Goal: Transaction & Acquisition: Book appointment/travel/reservation

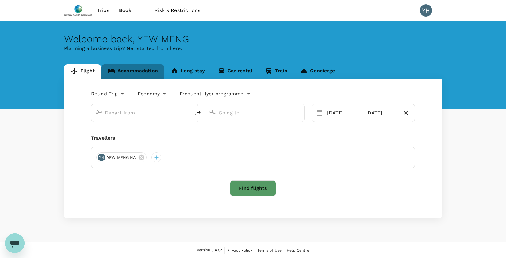
click at [141, 70] on link "Accommodation" at bounding box center [132, 71] width 63 height 15
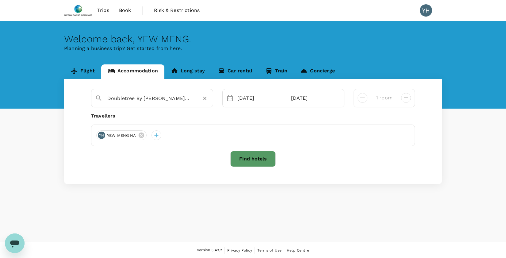
click at [176, 99] on input "Doubletree By [PERSON_NAME][GEOGRAPHIC_DATA][PERSON_NAME]" at bounding box center [149, 99] width 85 height 10
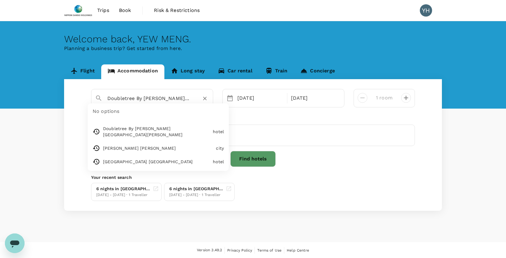
click at [253, 158] on button "Find hotels" at bounding box center [252, 159] width 45 height 16
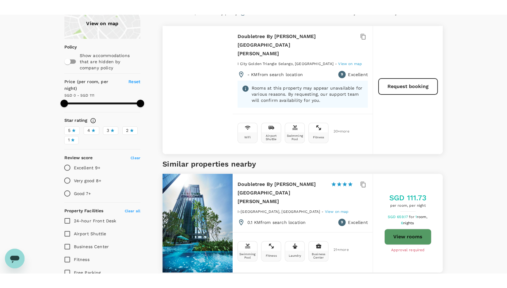
scroll to position [61, 0]
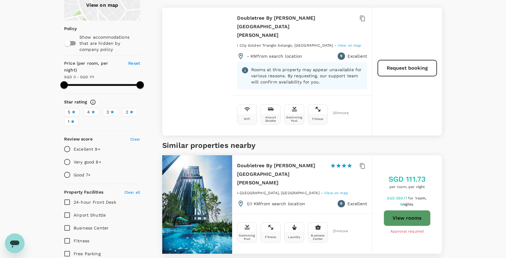
click at [407, 210] on button "View rooms" at bounding box center [407, 218] width 47 height 16
type input "499.34"
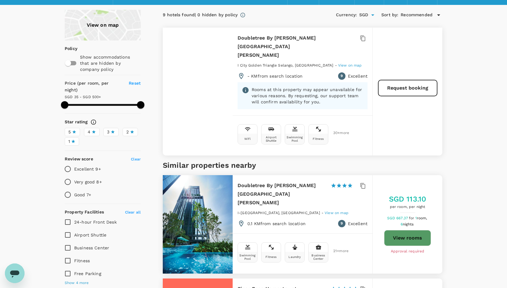
scroll to position [31, 0]
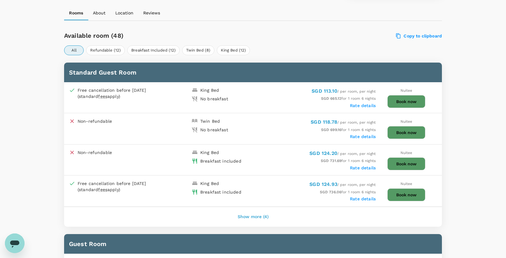
scroll to position [276, 0]
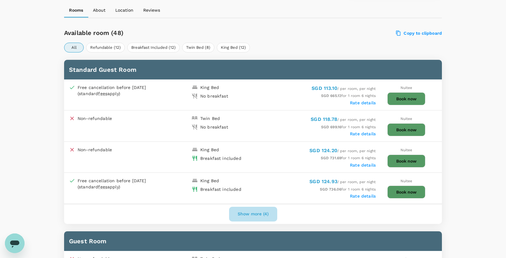
click at [259, 214] on button "Show more (4)" at bounding box center [253, 214] width 48 height 15
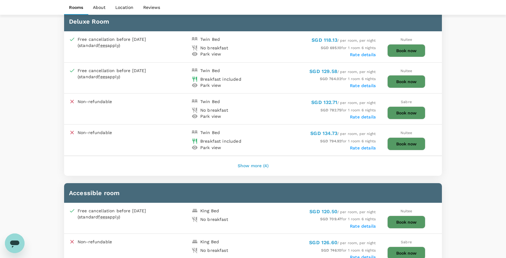
scroll to position [798, 0]
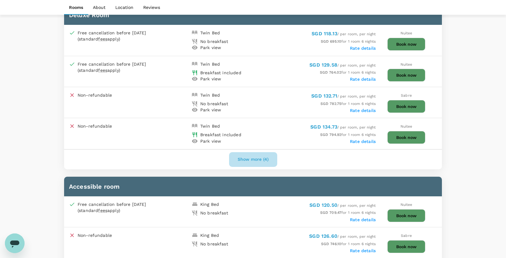
click at [256, 160] on button "Show more (4)" at bounding box center [253, 159] width 48 height 15
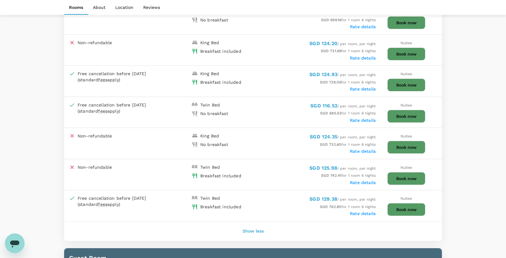
scroll to position [368, 0]
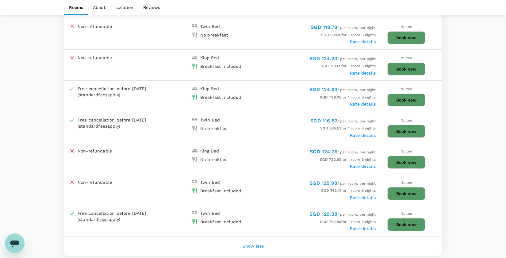
click at [405, 100] on button "Book now" at bounding box center [407, 100] width 38 height 13
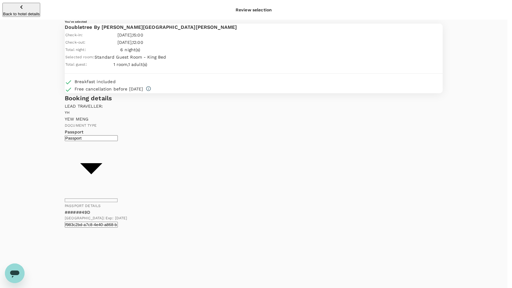
type input "9da82385-ea03-4e8d-b270-32b986f0971a"
checkbox input "true"
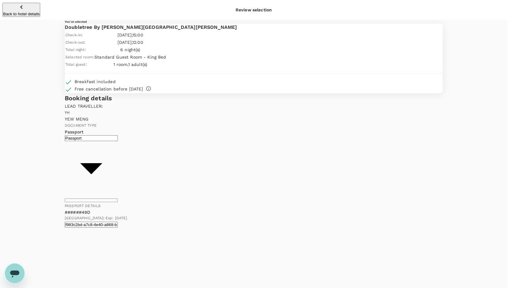
type textarea "Coordination and support of M365 cutover activities. Fortinet and upcoming proj…"
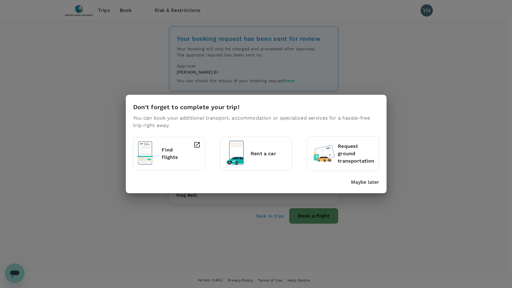
click at [361, 183] on p "Maybe later" at bounding box center [365, 182] width 28 height 7
